Goal: Task Accomplishment & Management: Use online tool/utility

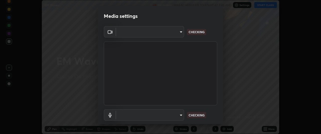
scroll to position [134, 321]
type input "f474beb2ac1073b1cf7bc17d5951005d2655f2c51d9fb2af0ce032b41bde225e"
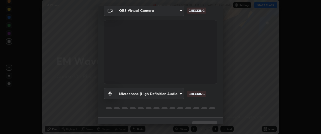
scroll to position [31, 0]
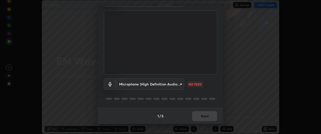
click at [171, 87] on body "Erase all EM Waves Recording WAS SCHEDULED TO START AT 7:45 AM Settings START C…" at bounding box center [160, 67] width 321 height 134
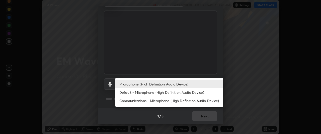
click at [161, 101] on li "Communications - Microphone (High Definition Audio Device)" at bounding box center [169, 100] width 108 height 8
type input "communications"
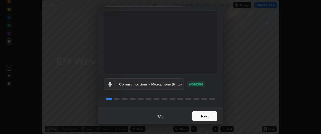
click at [211, 118] on button "Next" at bounding box center [204, 116] width 25 height 10
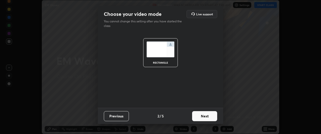
click at [215, 114] on button "Next" at bounding box center [204, 116] width 25 height 10
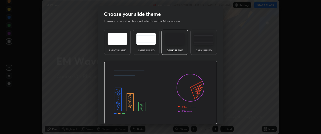
click at [214, 117] on img at bounding box center [160, 93] width 113 height 64
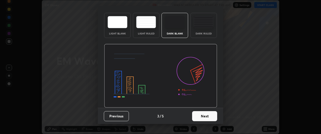
click at [207, 114] on button "Next" at bounding box center [204, 116] width 25 height 10
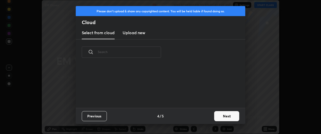
click at [224, 117] on button "Next" at bounding box center [226, 116] width 25 height 10
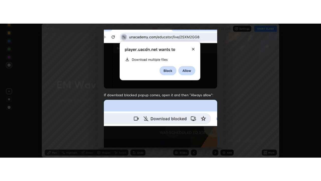
scroll to position [133, 0]
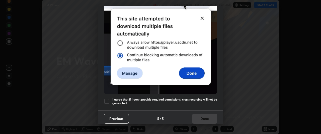
click at [109, 101] on div at bounding box center [107, 101] width 6 height 6
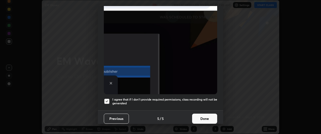
click at [203, 120] on button "Done" at bounding box center [204, 118] width 25 height 10
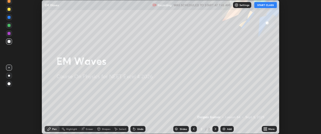
click at [267, 128] on icon at bounding box center [266, 127] width 1 height 1
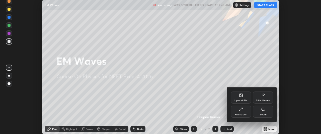
click at [266, 130] on div at bounding box center [160, 67] width 321 height 134
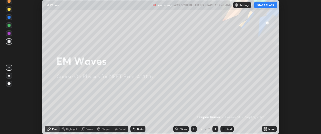
click at [267, 128] on icon at bounding box center [266, 127] width 1 height 1
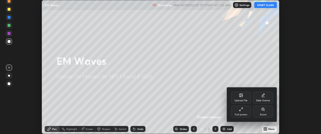
click at [243, 112] on div "Full screen" at bounding box center [241, 111] width 20 height 12
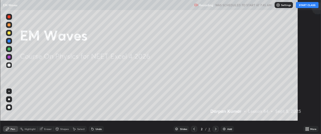
scroll to position [181, 321]
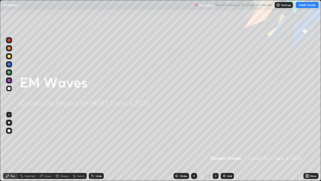
click at [306, 4] on button "START CLASS" at bounding box center [307, 5] width 23 height 6
click at [310, 134] on div "More" at bounding box center [311, 176] width 15 height 6
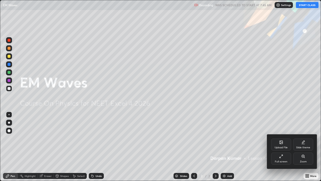
click at [283, 134] on div "Full screen" at bounding box center [281, 161] width 13 height 3
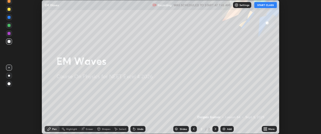
scroll to position [24964, 24776]
